Goal: Transaction & Acquisition: Purchase product/service

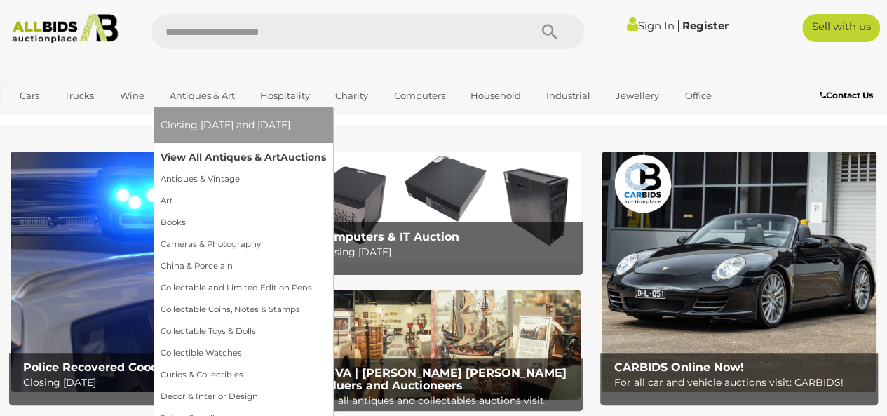
click at [186, 154] on link "View All Antiques & Art Auctions" at bounding box center [244, 158] width 166 height 22
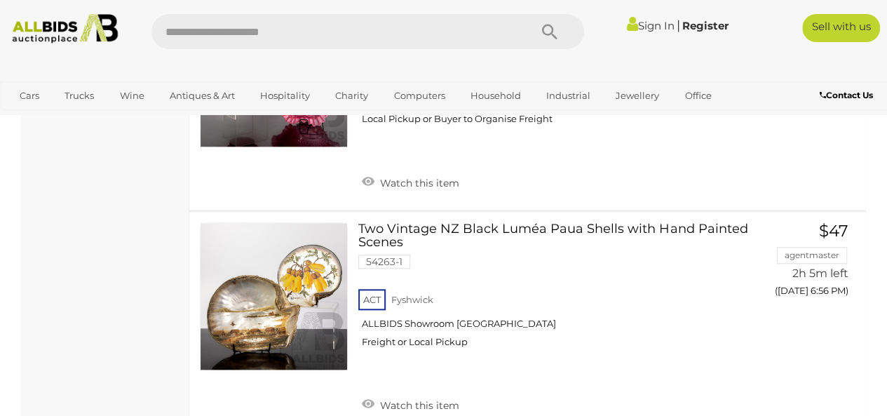
scroll to position [11341, 0]
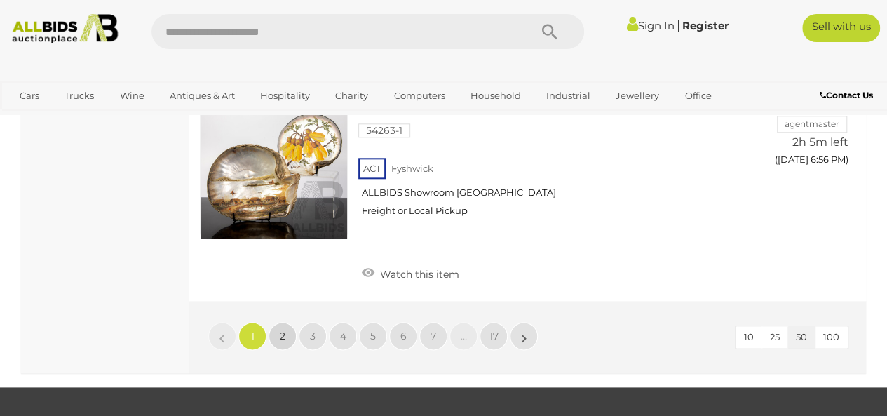
click at [281, 330] on span "2" at bounding box center [283, 336] width 6 height 13
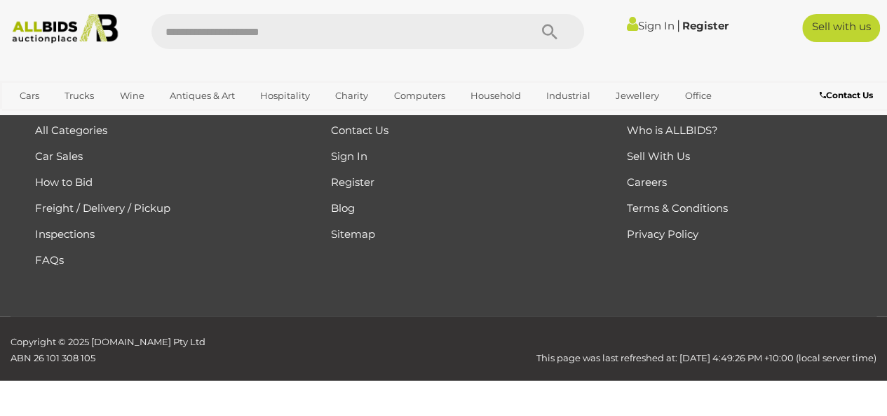
scroll to position [313, 0]
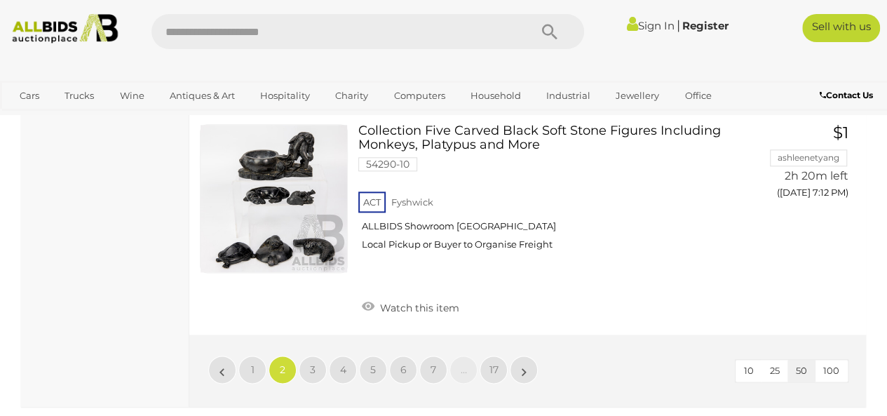
scroll to position [11503, 0]
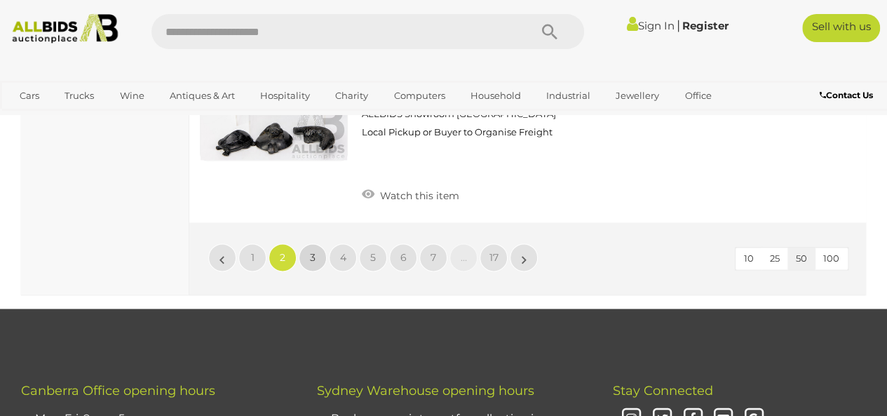
click at [314, 251] on span "3" at bounding box center [313, 257] width 6 height 13
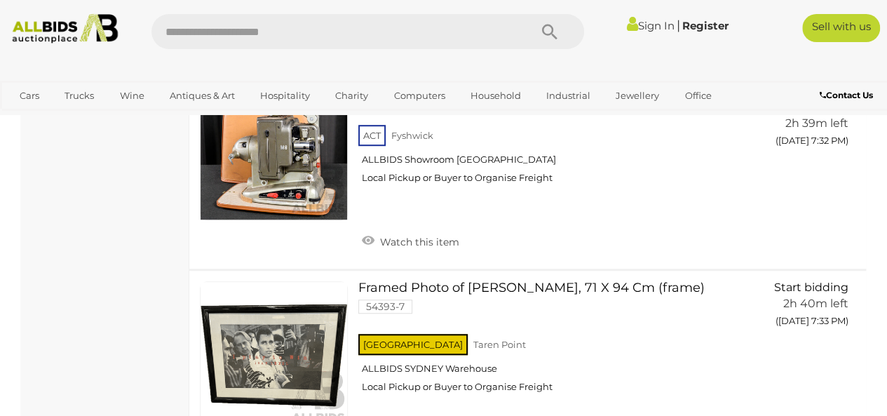
scroll to position [11109, 0]
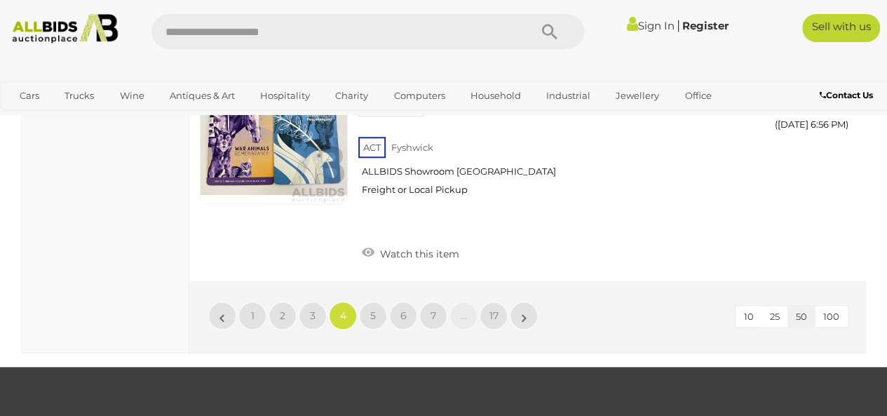
scroll to position [11400, 0]
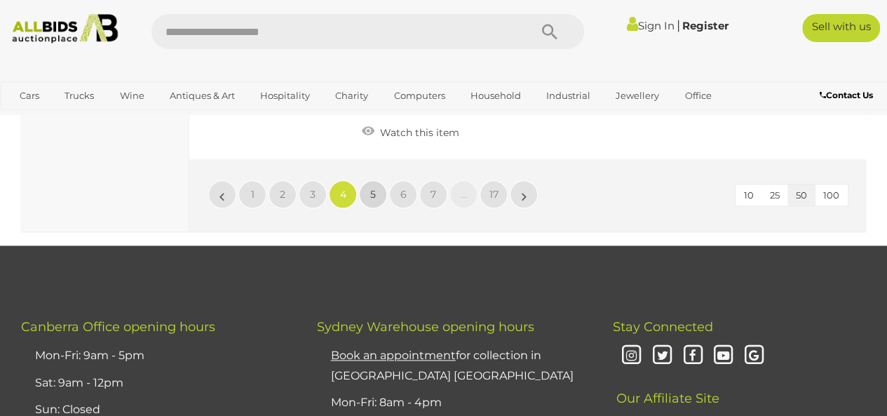
click at [375, 180] on link "5" at bounding box center [373, 194] width 28 height 28
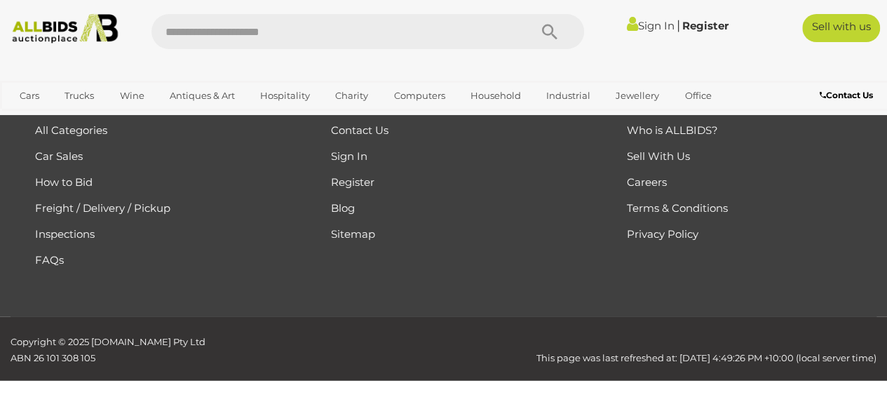
scroll to position [313, 0]
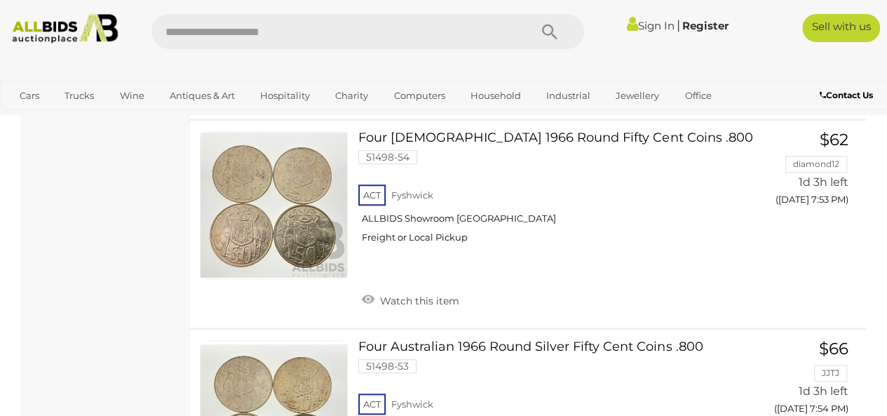
scroll to position [11166, 0]
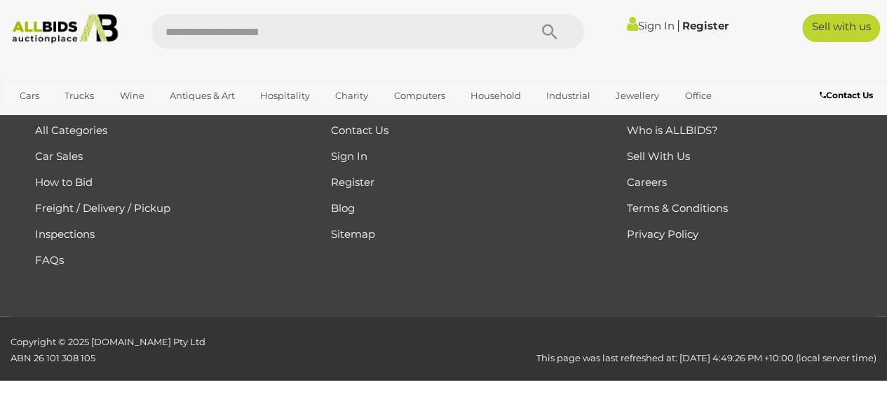
scroll to position [313, 0]
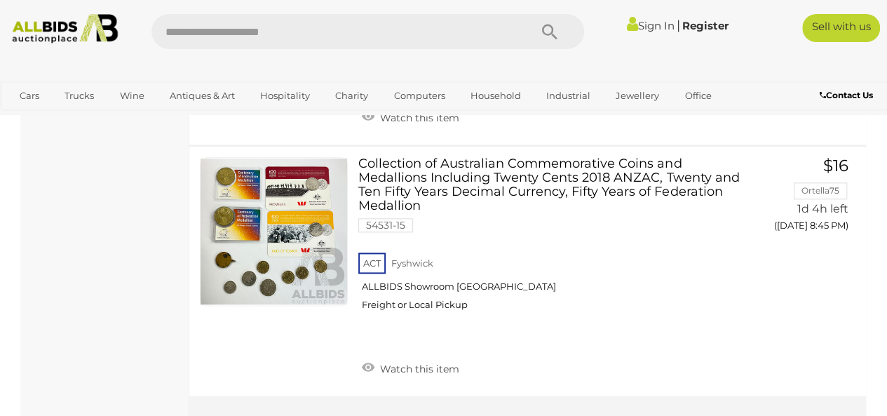
scroll to position [11465, 0]
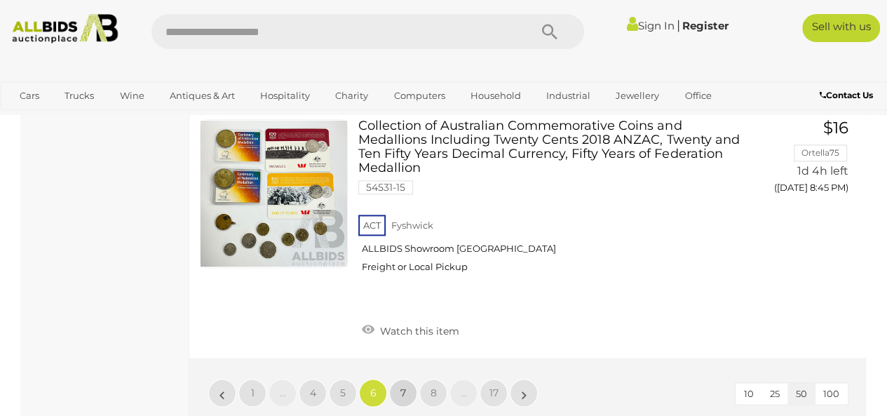
click at [400, 386] on span "7" at bounding box center [403, 392] width 6 height 13
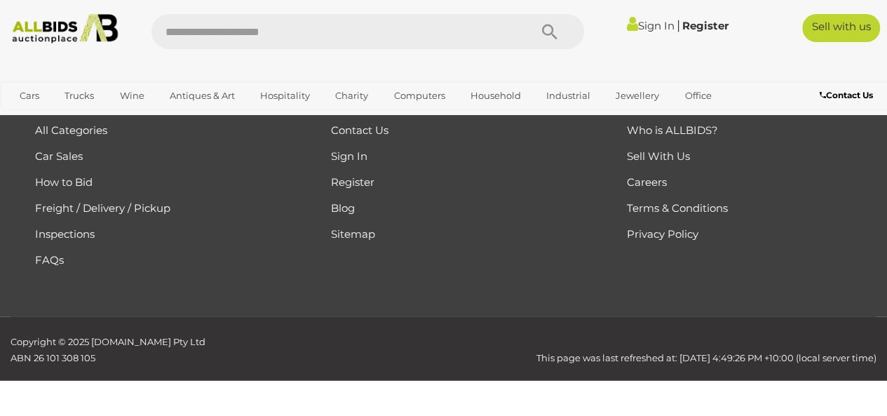
scroll to position [313, 0]
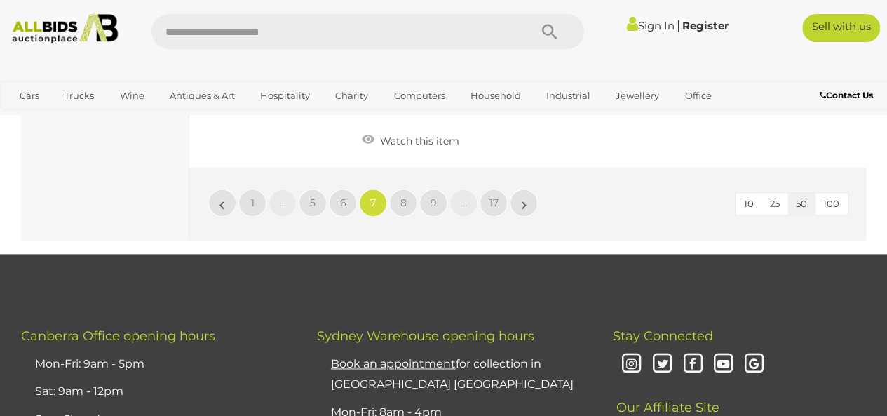
scroll to position [11490, 0]
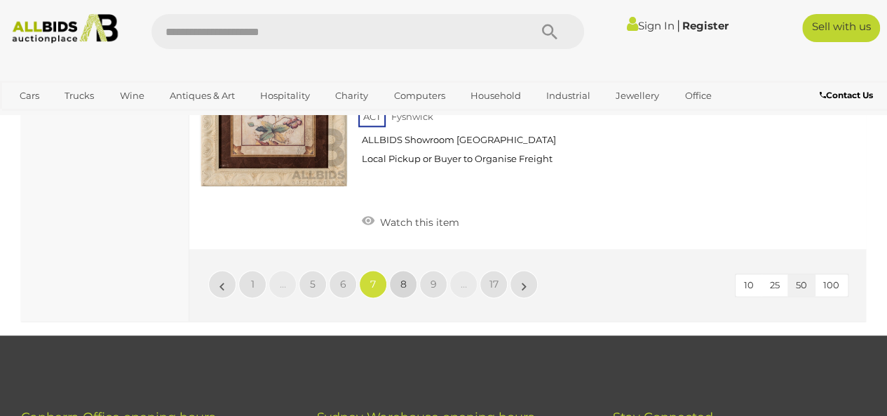
click at [407, 270] on link "8" at bounding box center [403, 284] width 28 height 28
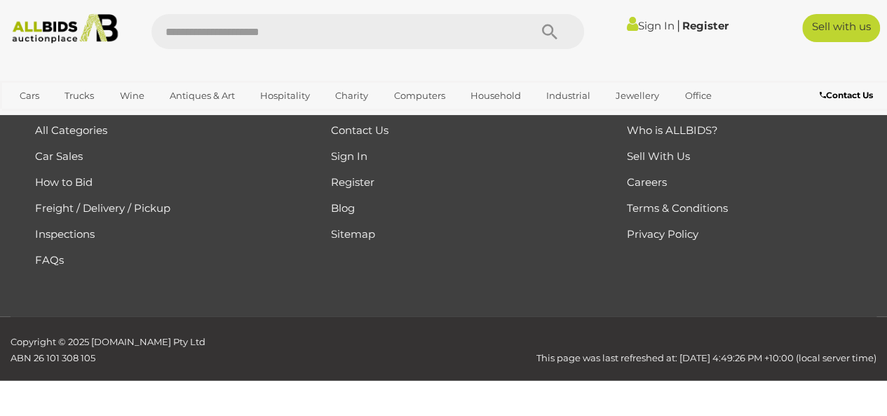
scroll to position [313, 0]
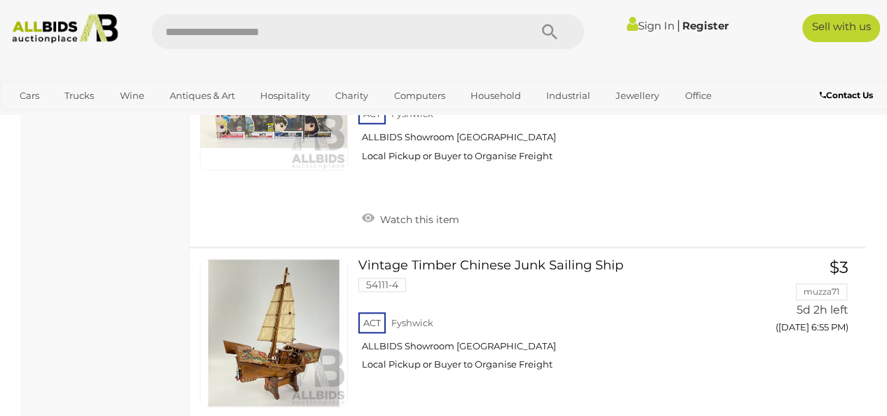
scroll to position [11344, 0]
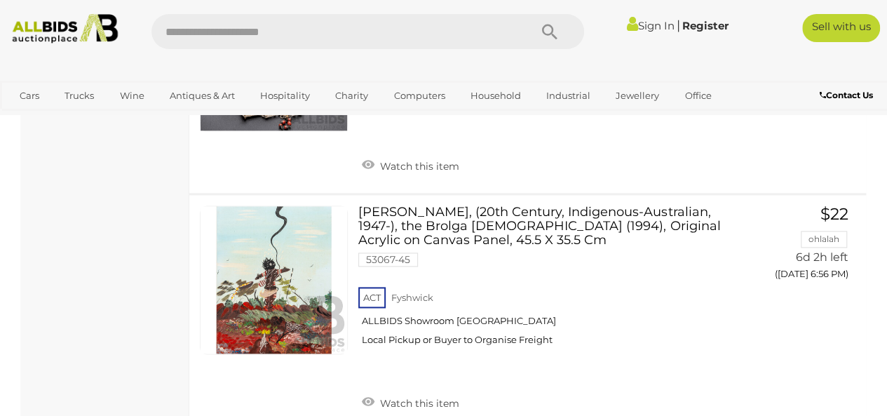
scroll to position [11457, 0]
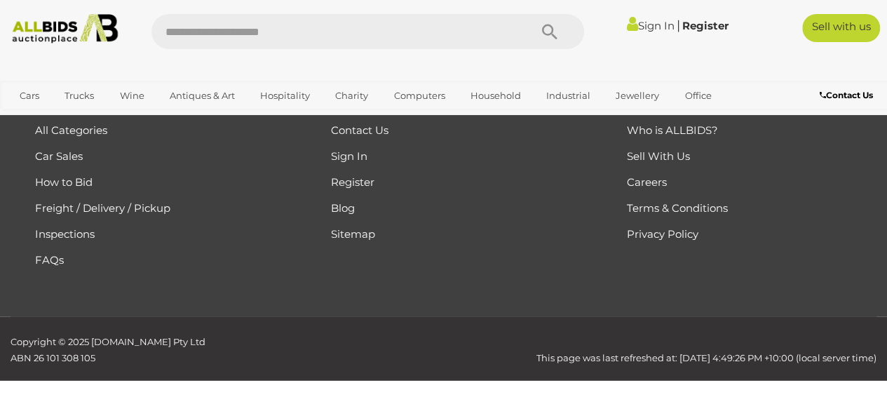
scroll to position [313, 0]
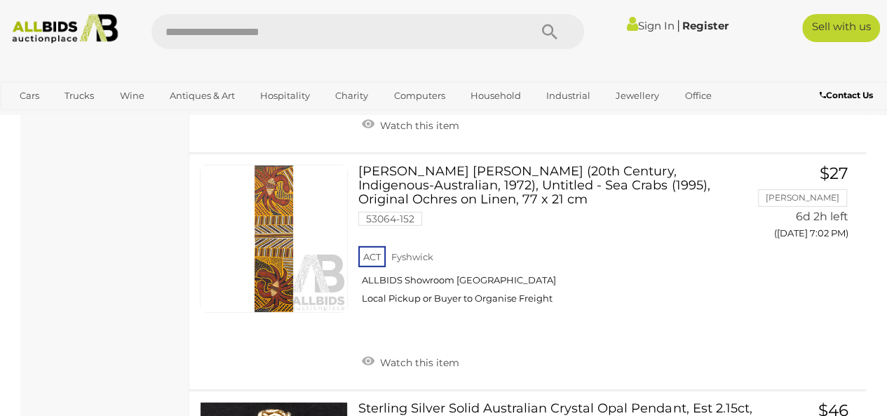
scroll to position [1874, 0]
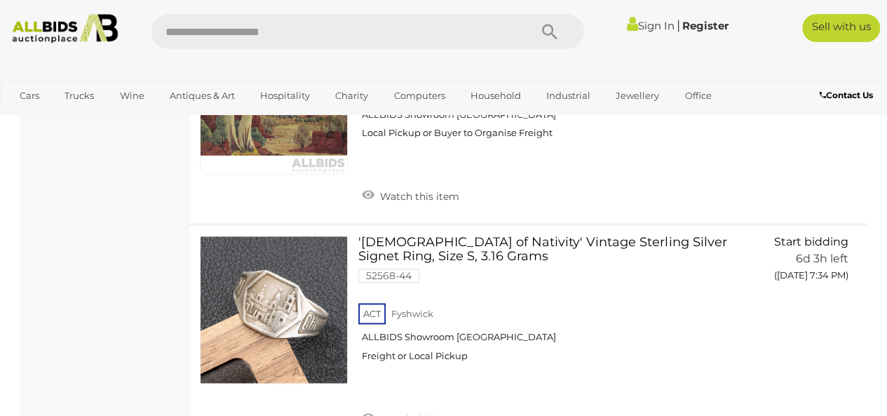
scroll to position [11465, 0]
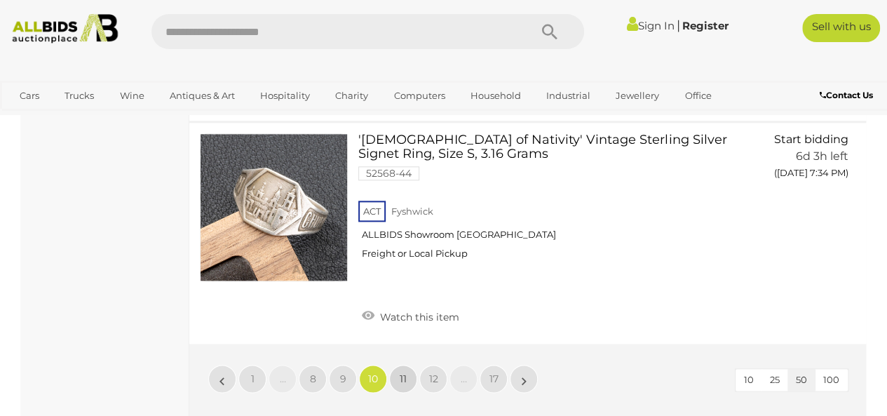
click at [403, 372] on span "11" at bounding box center [403, 378] width 7 height 13
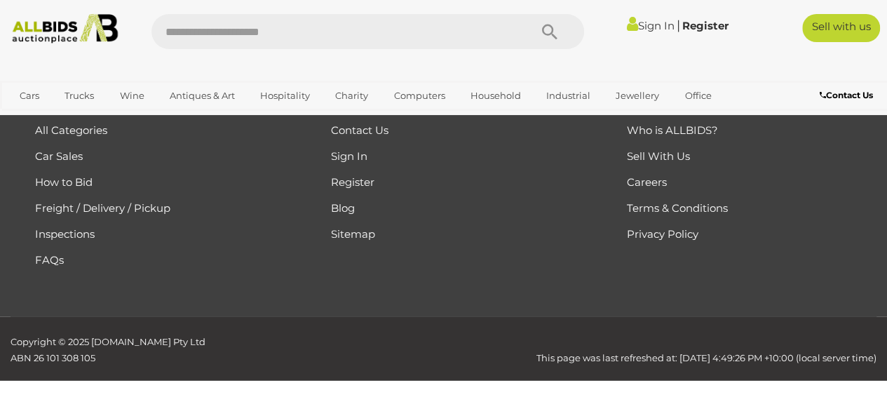
scroll to position [313, 0]
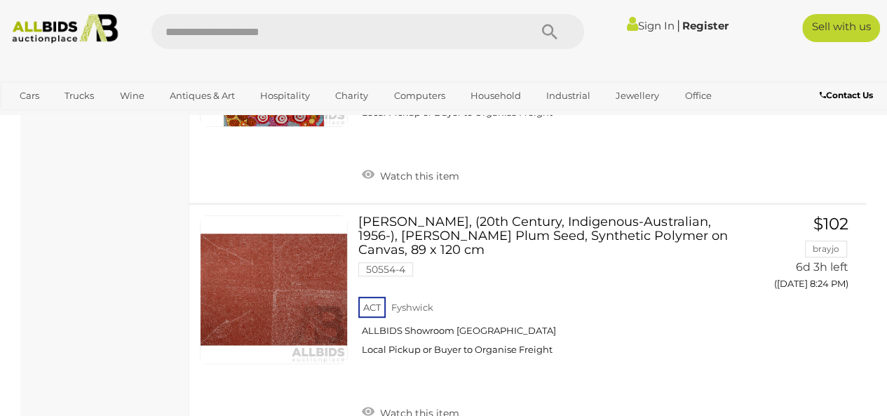
scroll to position [10802, 0]
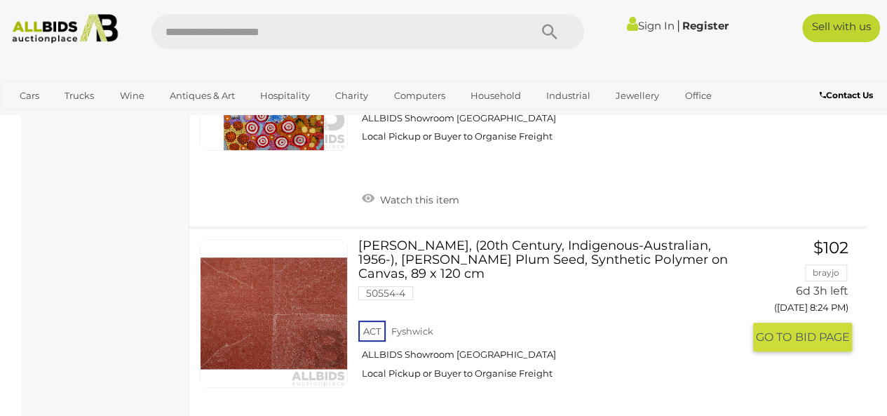
click at [318, 264] on link at bounding box center [274, 313] width 148 height 148
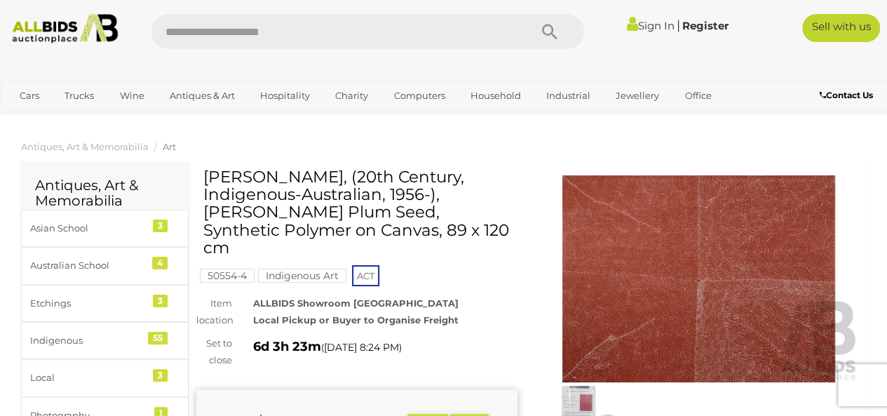
click at [684, 288] on img at bounding box center [699, 278] width 321 height 207
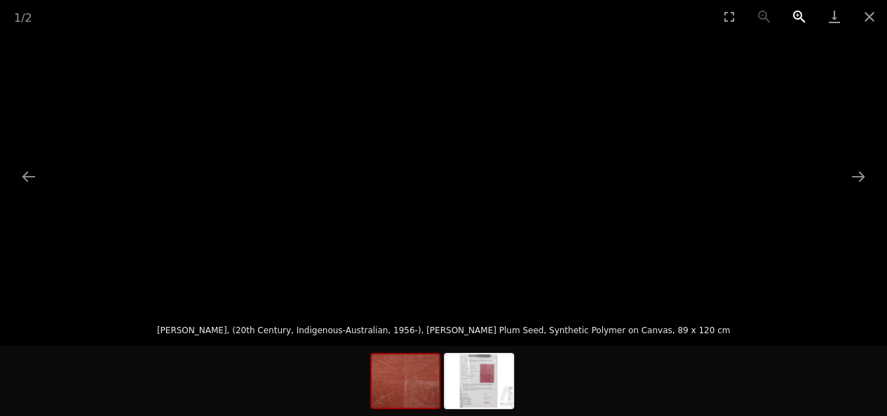
click at [795, 17] on button "Zoom in" at bounding box center [799, 16] width 35 height 33
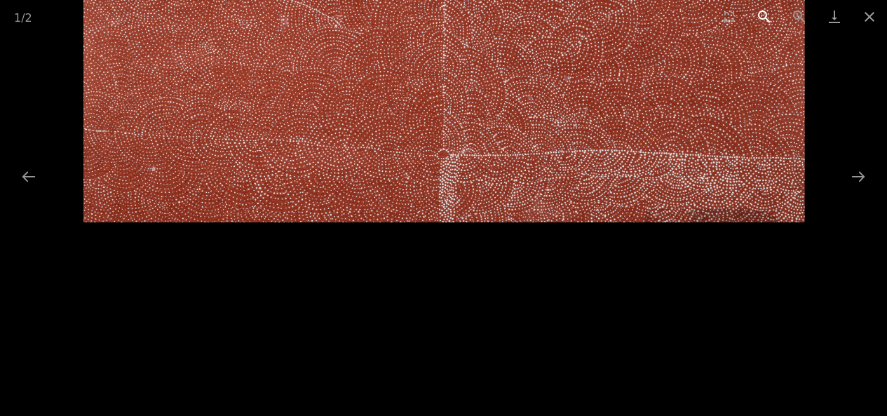
click at [769, 20] on button "Zoom out" at bounding box center [764, 16] width 35 height 33
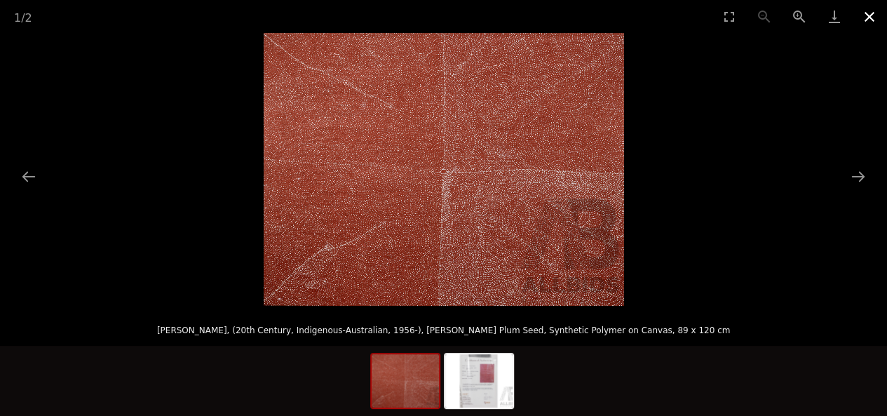
click at [870, 17] on button "Close gallery" at bounding box center [869, 16] width 35 height 33
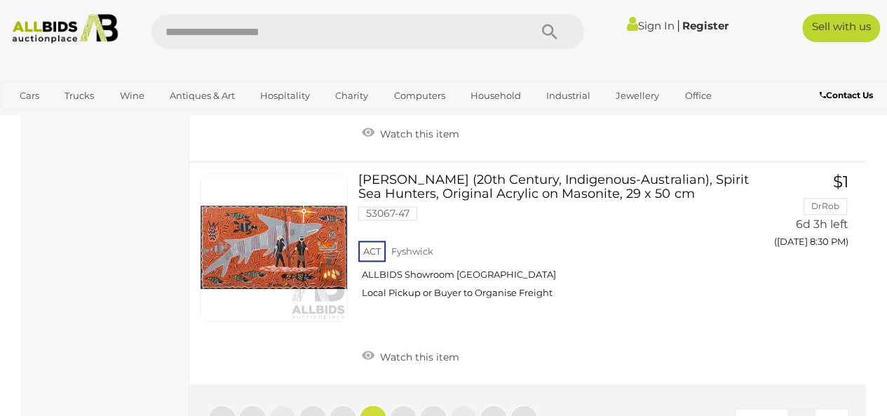
scroll to position [11590, 0]
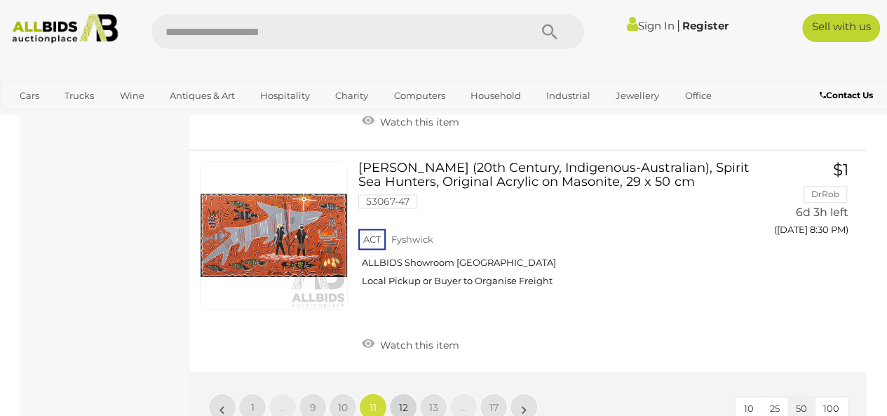
click at [403, 400] on span "12" at bounding box center [403, 406] width 9 height 13
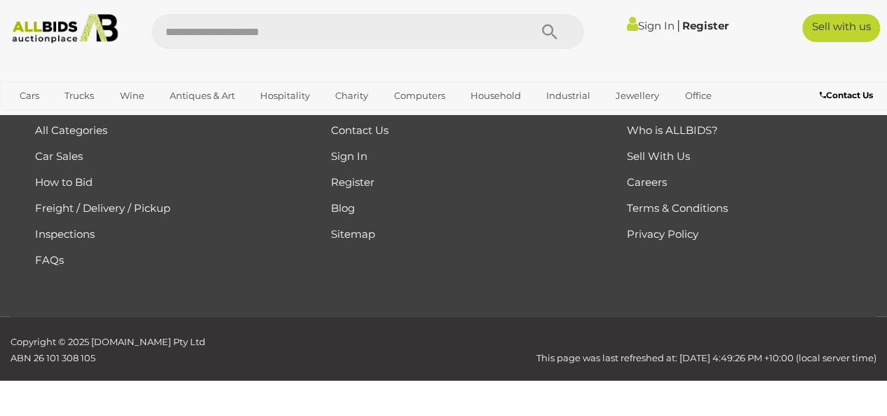
scroll to position [313, 0]
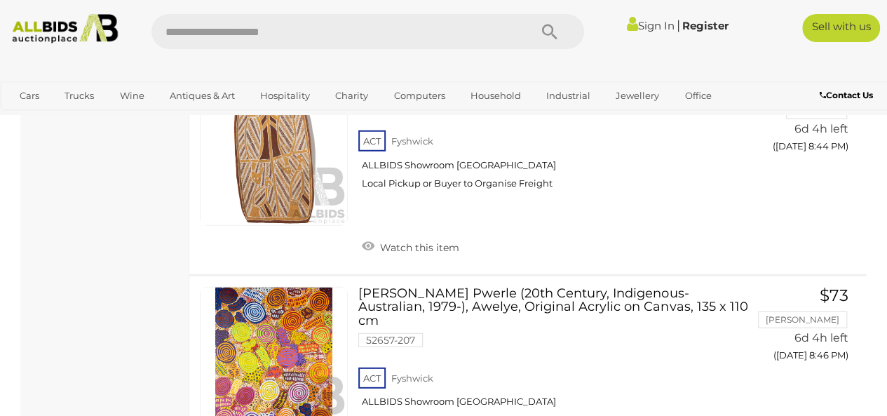
scroll to position [1837, 0]
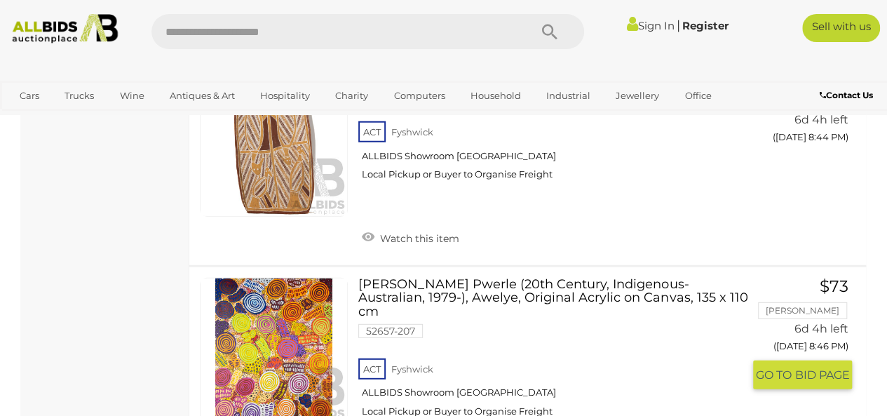
click at [289, 364] on img at bounding box center [274, 351] width 147 height 147
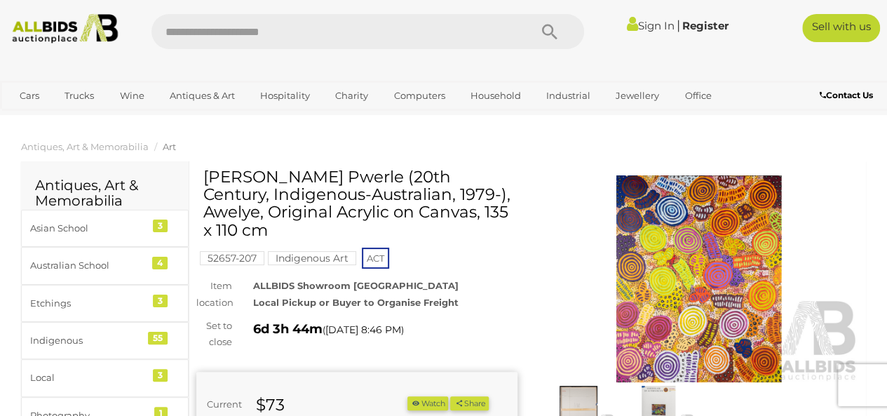
click at [661, 401] on img at bounding box center [658, 409] width 73 height 47
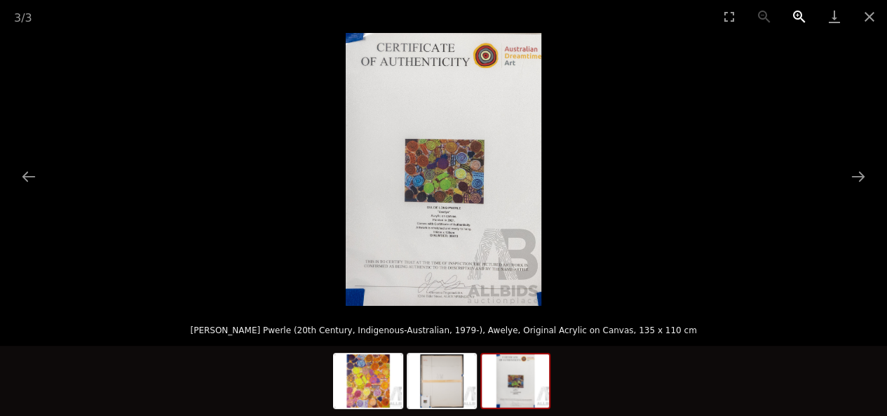
click at [797, 11] on button "Zoom in" at bounding box center [799, 16] width 35 height 33
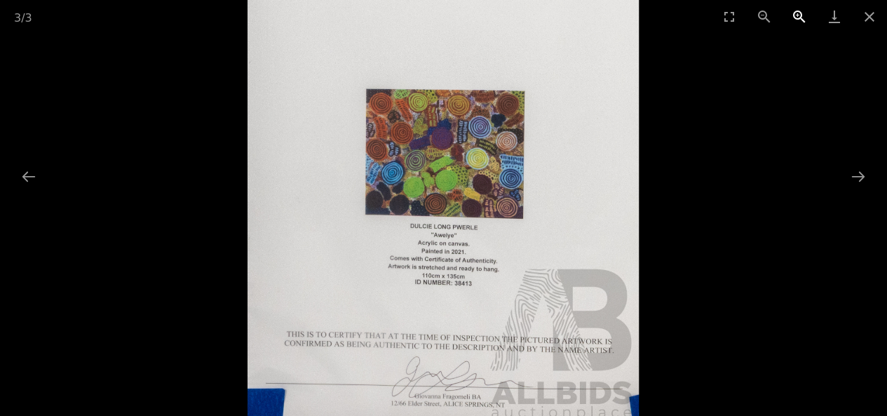
click at [797, 11] on button "Zoom in" at bounding box center [799, 16] width 35 height 33
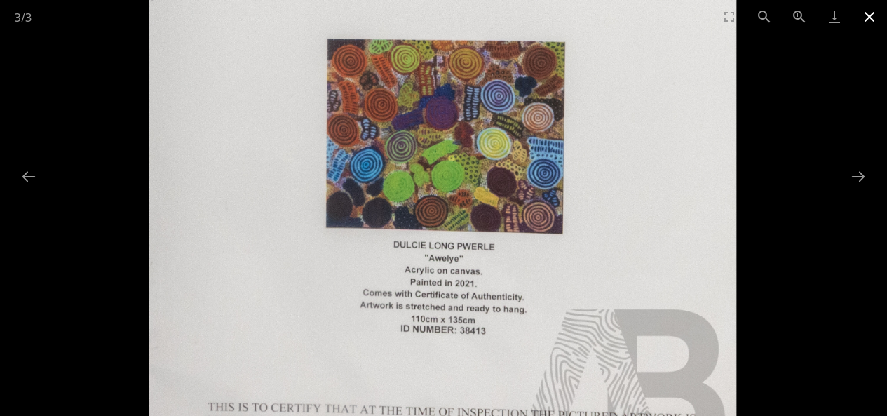
click at [872, 13] on button "Close gallery" at bounding box center [869, 16] width 35 height 33
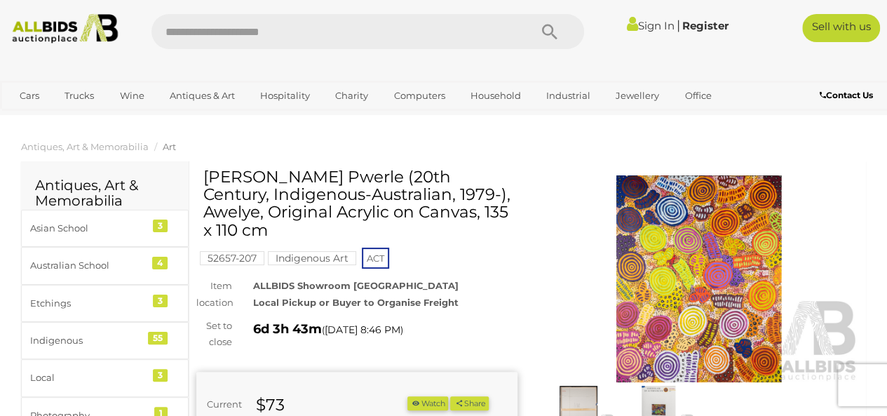
click at [575, 391] on img at bounding box center [578, 409] width 73 height 47
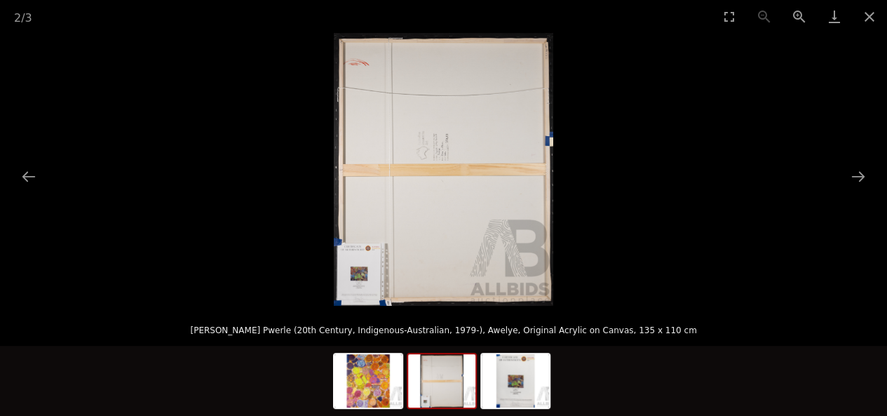
click at [450, 391] on img at bounding box center [441, 380] width 67 height 53
click at [390, 391] on img at bounding box center [368, 380] width 67 height 53
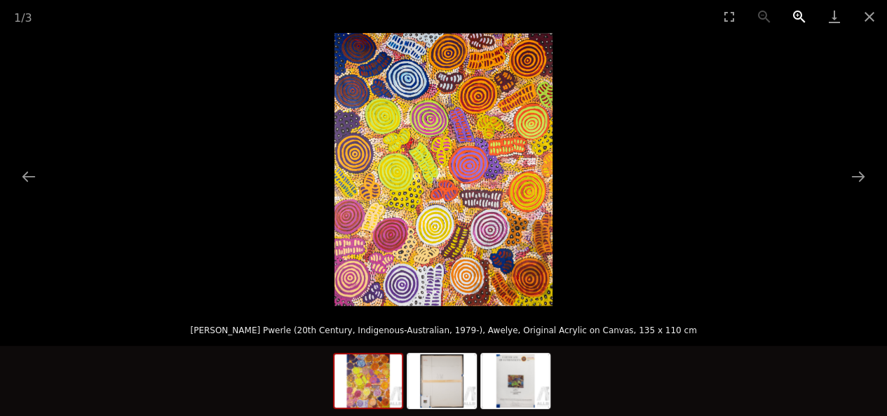
click at [801, 13] on button "Zoom in" at bounding box center [799, 16] width 35 height 33
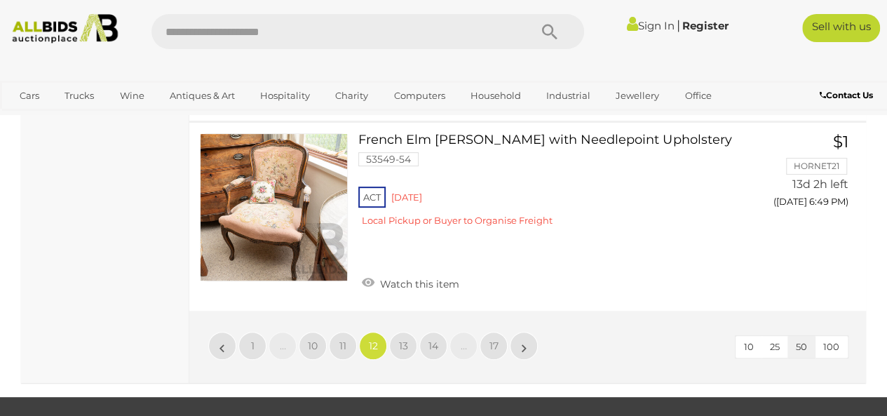
scroll to position [10904, 0]
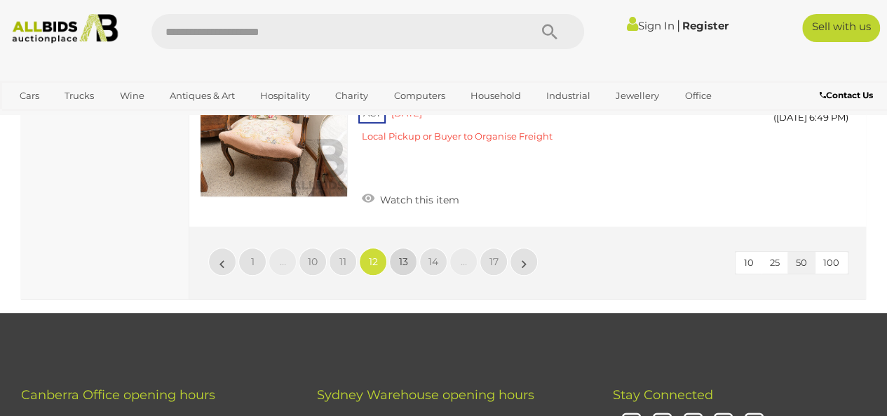
click at [406, 255] on span "13" at bounding box center [403, 261] width 9 height 13
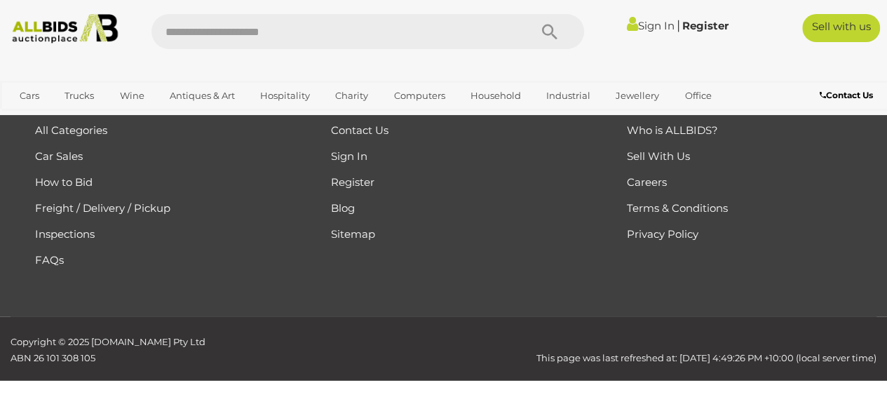
scroll to position [313, 0]
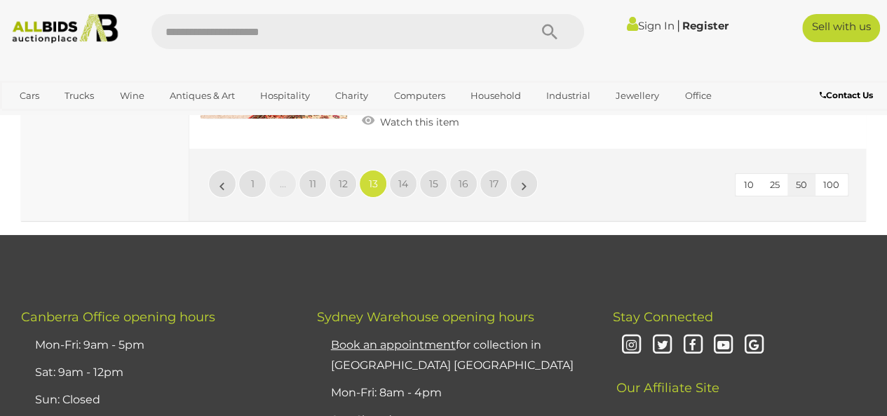
scroll to position [10180, 0]
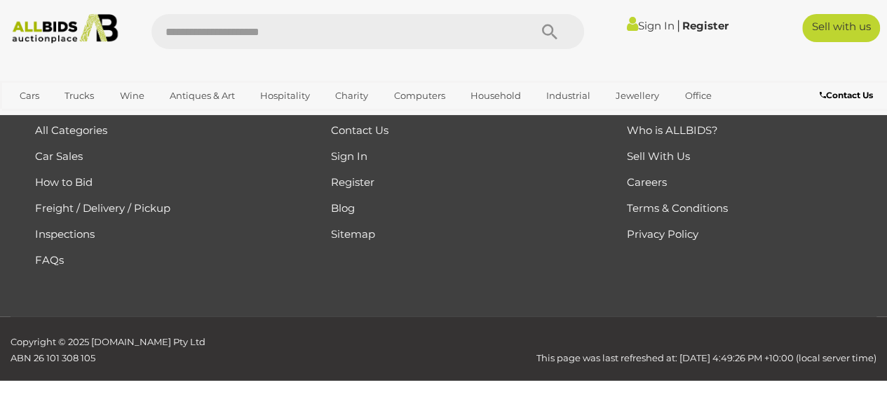
scroll to position [313, 0]
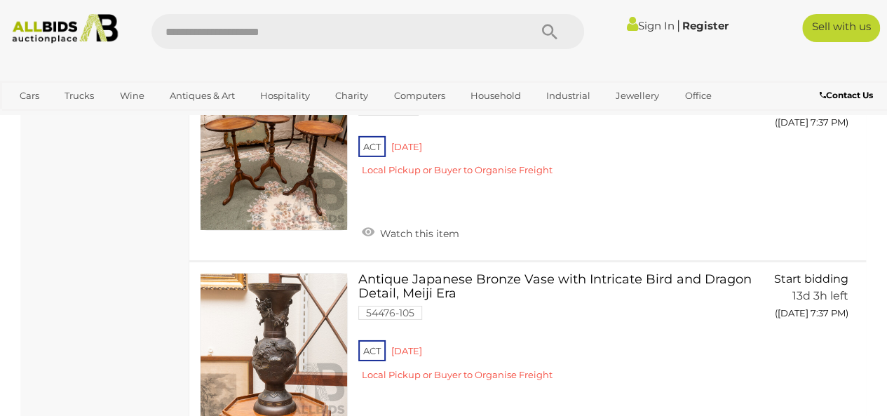
scroll to position [10498, 0]
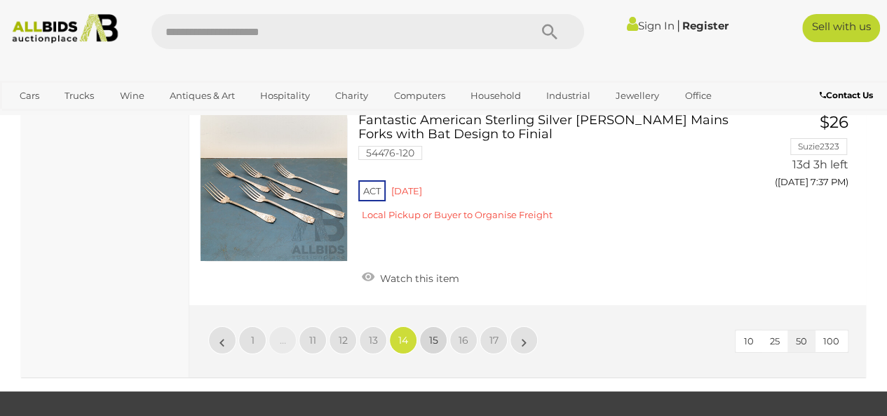
click at [438, 334] on span "15" at bounding box center [433, 340] width 9 height 13
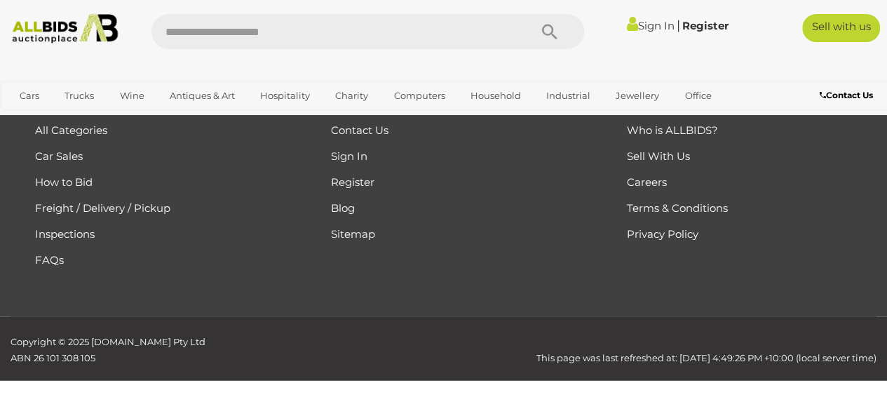
scroll to position [313, 0]
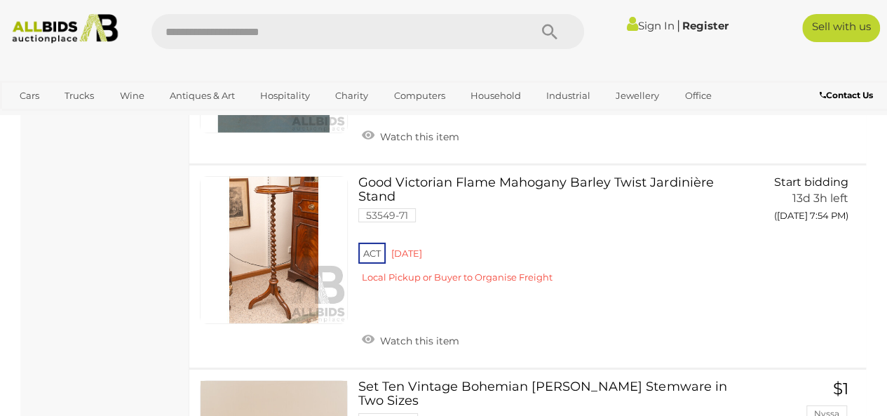
scroll to position [10498, 0]
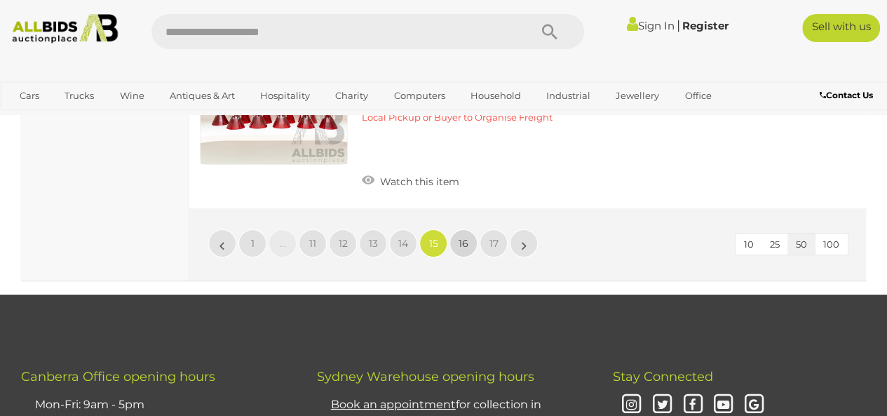
click at [462, 237] on span "16" at bounding box center [464, 243] width 10 height 13
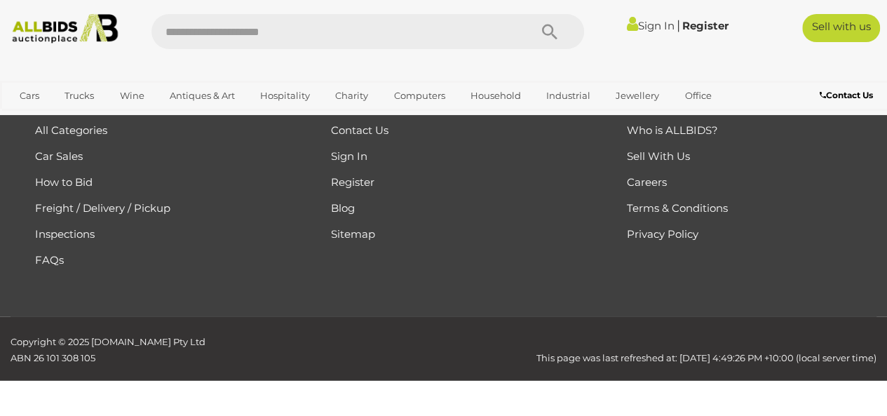
scroll to position [313, 0]
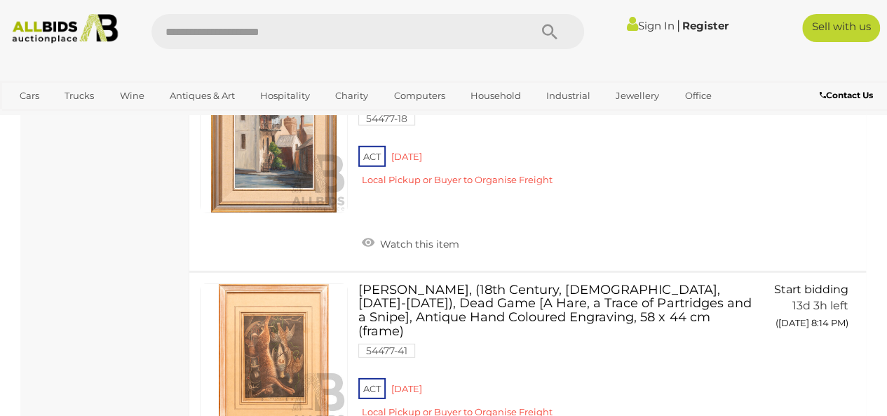
scroll to position [10311, 0]
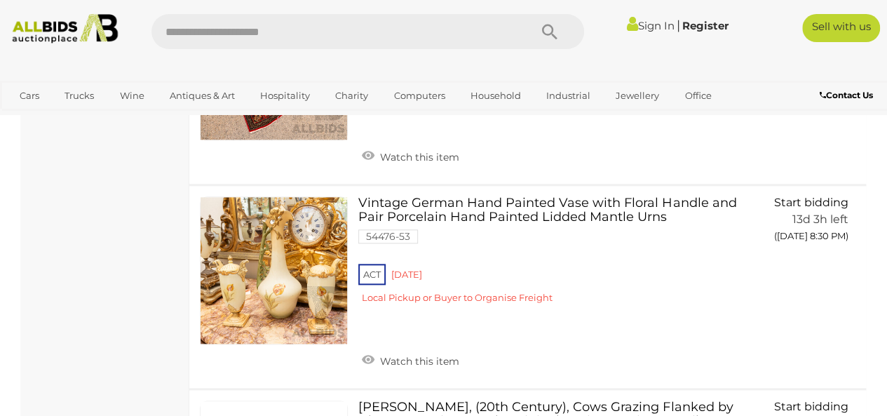
scroll to position [6376, 0]
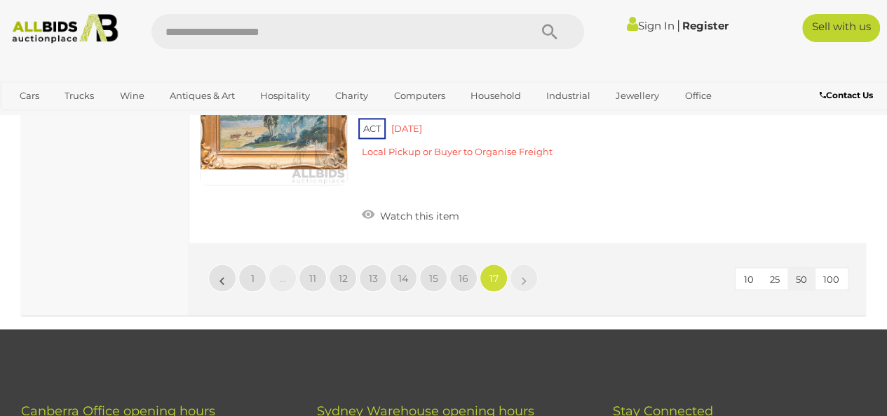
drag, startPoint x: 753, startPoint y: 208, endPoint x: 453, endPoint y: -20, distance: 377.3
